Goal: Task Accomplishment & Management: Manage account settings

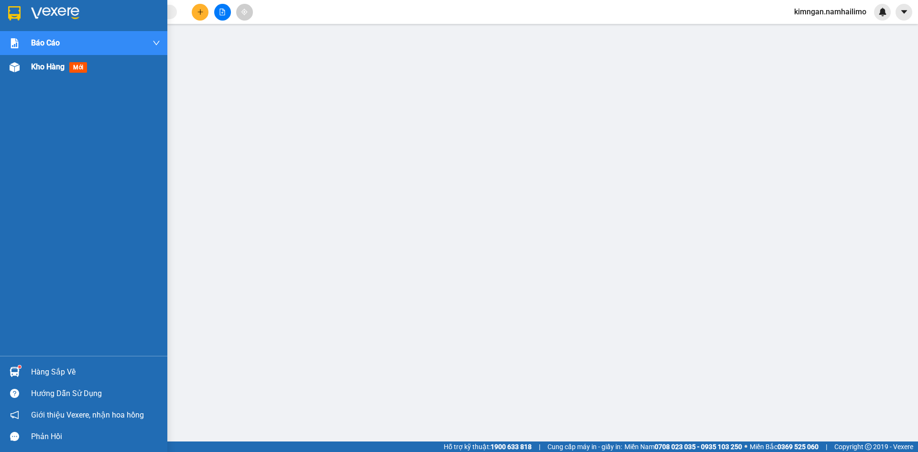
click at [38, 70] on span "Kho hàng" at bounding box center [47, 66] width 33 height 9
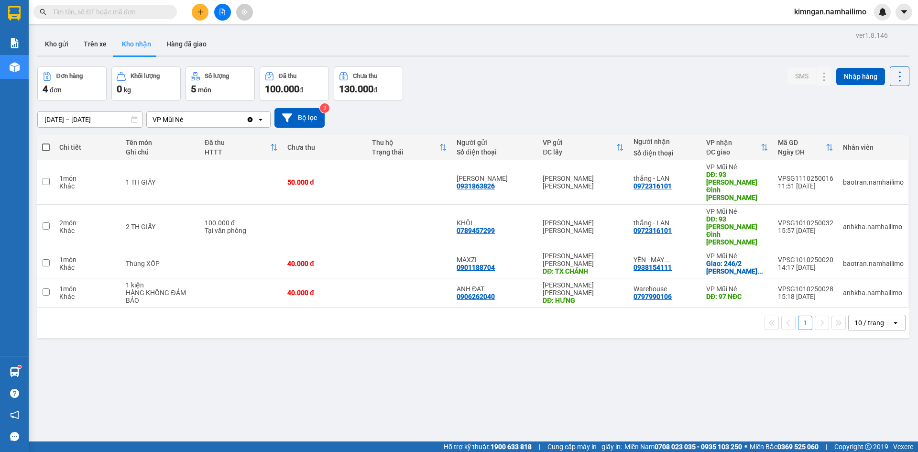
click at [113, 12] on input "text" at bounding box center [109, 12] width 113 height 11
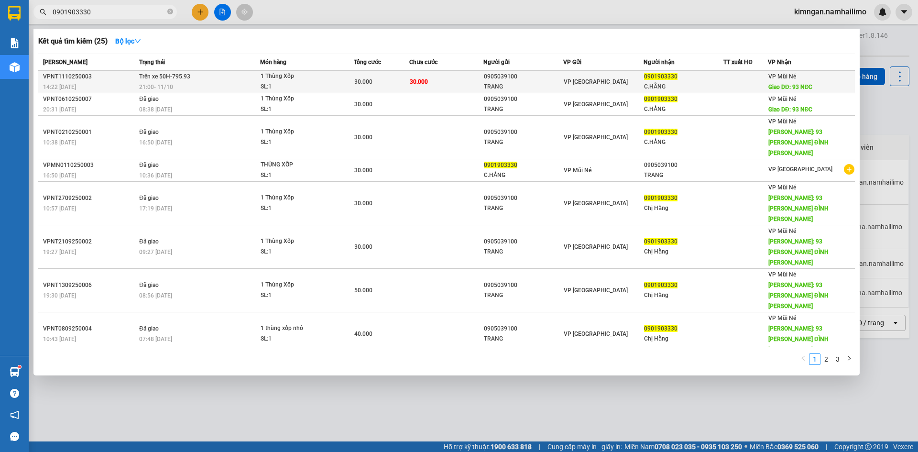
type input "0901903330"
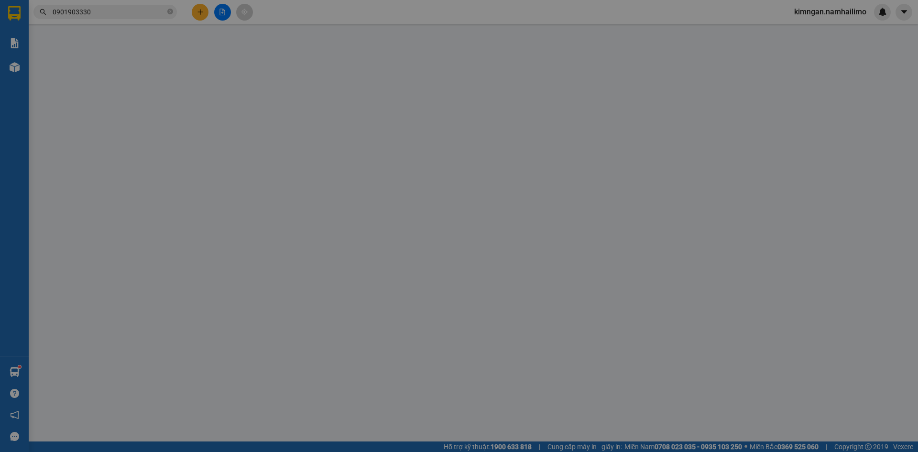
type input "0905039100"
type input "TRANG"
type input "0901903330"
type input "C.HẰNG"
type input "93 NĐC"
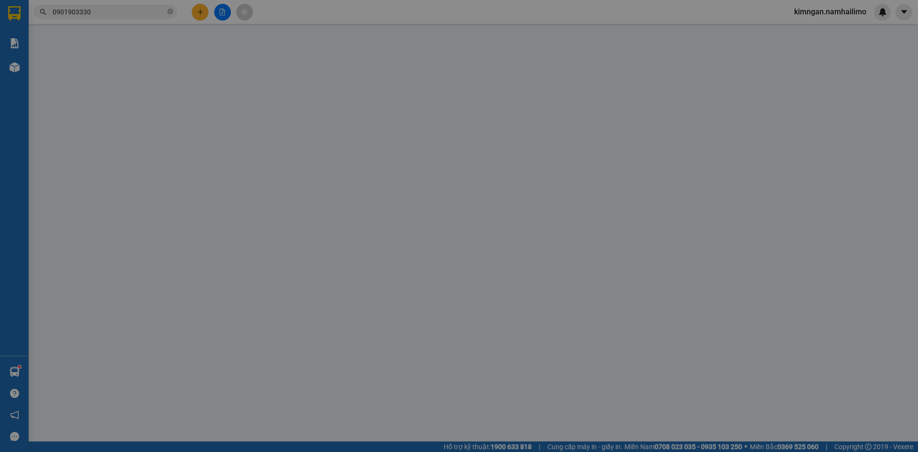
type input "30.000"
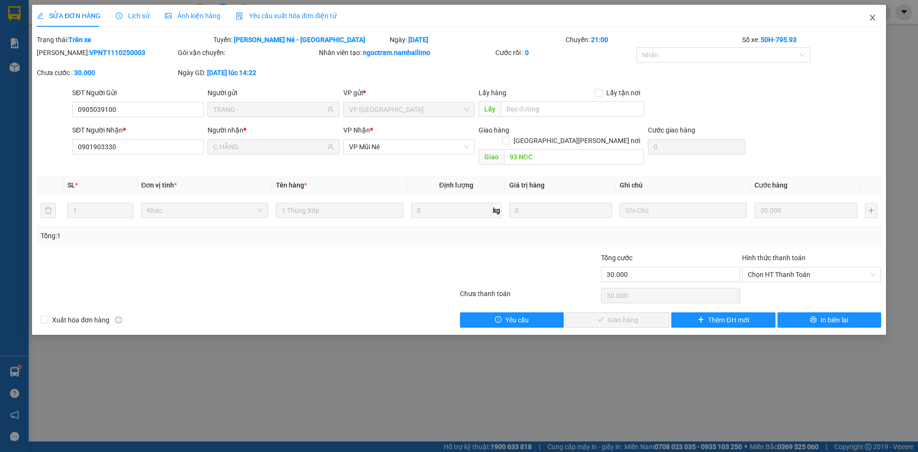
click at [867, 15] on span "Close" at bounding box center [872, 18] width 27 height 27
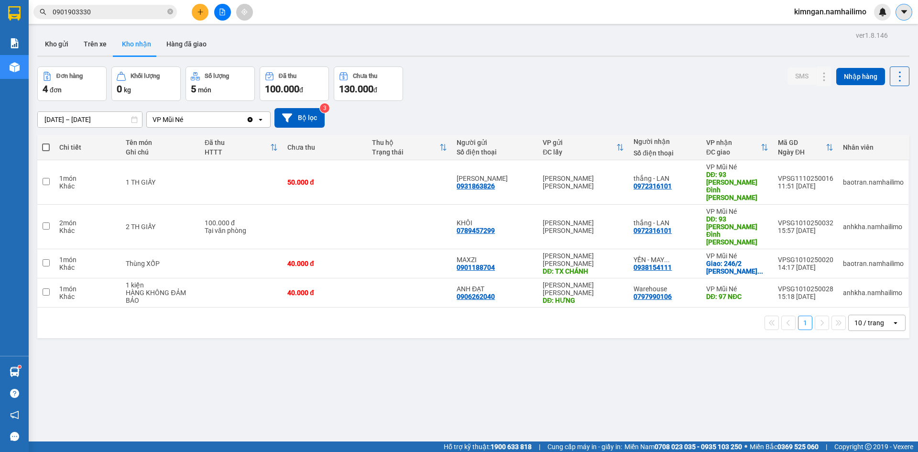
click at [902, 10] on icon "caret-down" at bounding box center [903, 12] width 9 height 9
click at [824, 9] on span "kimngan.namhailimo" at bounding box center [829, 12] width 87 height 12
click at [817, 26] on span "Đăng xuất" at bounding box center [834, 29] width 67 height 11
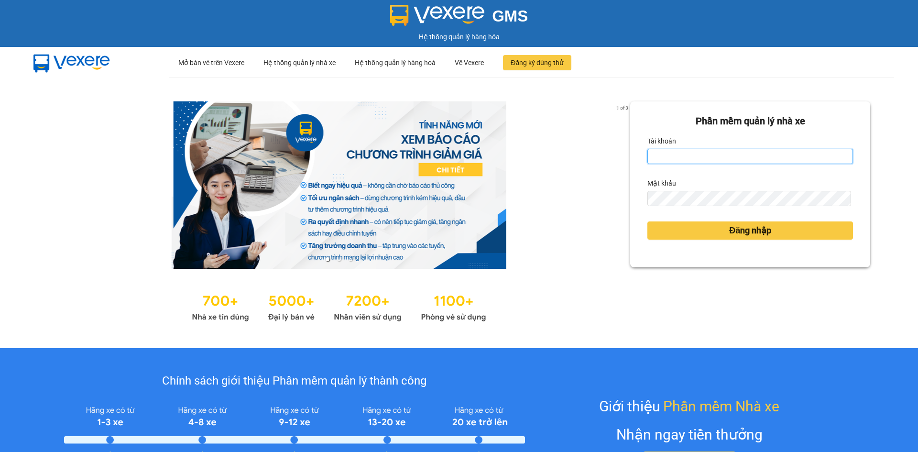
click at [682, 158] on input "Tài khoản" at bounding box center [750, 156] width 206 height 15
type input "huuhieu.namhailimo"
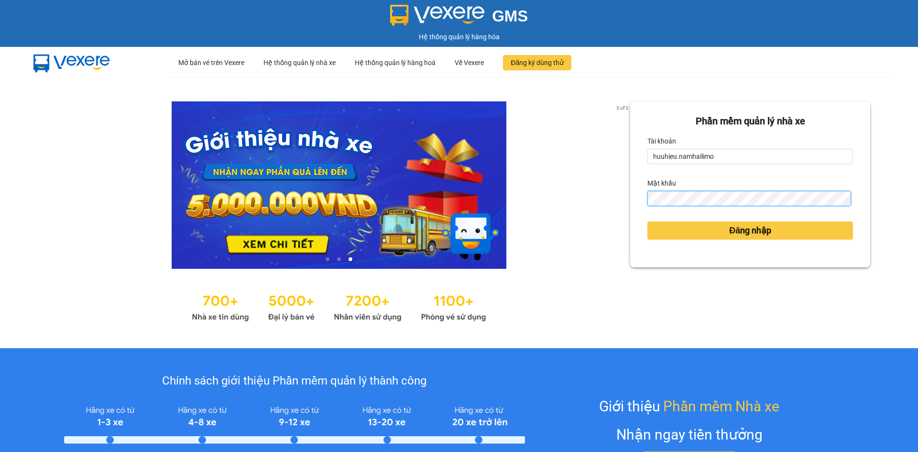
click at [647, 221] on button "Đăng nhập" at bounding box center [750, 230] width 206 height 18
